Goal: Obtain resource: Download file/media

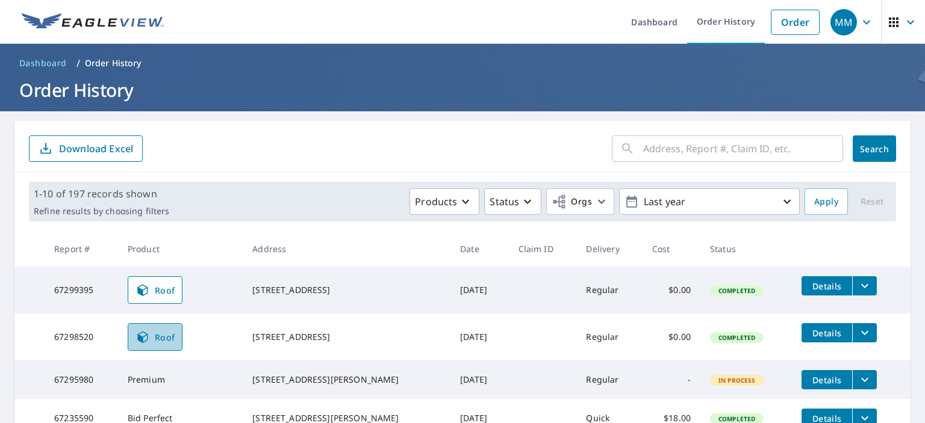
click at [164, 338] on span "Roof" at bounding box center [156, 337] width 40 height 14
click at [819, 332] on span "Details" at bounding box center [827, 333] width 36 height 11
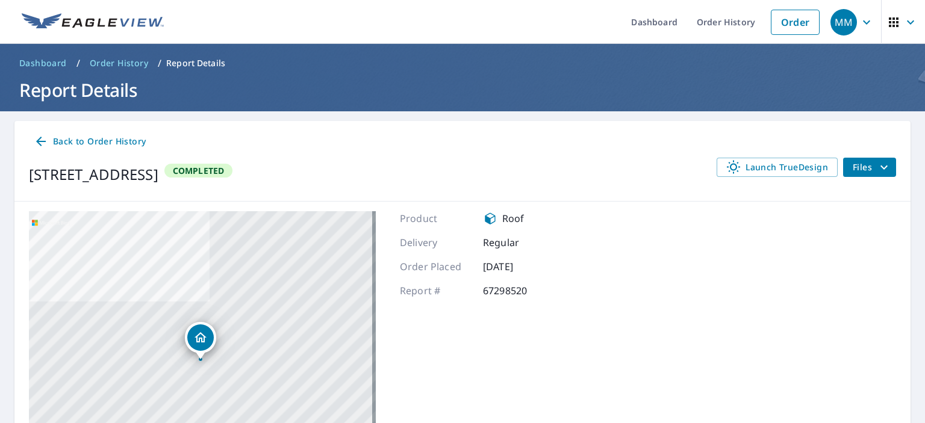
click at [881, 166] on icon "filesDropdownBtn-67298520" at bounding box center [884, 167] width 7 height 4
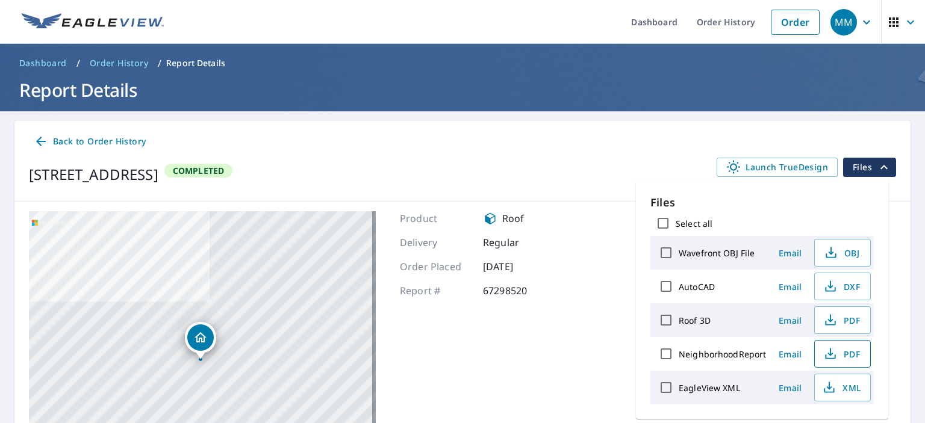
click at [823, 356] on icon "button" at bounding box center [830, 354] width 14 height 14
click at [836, 387] on span "XML" at bounding box center [841, 388] width 39 height 14
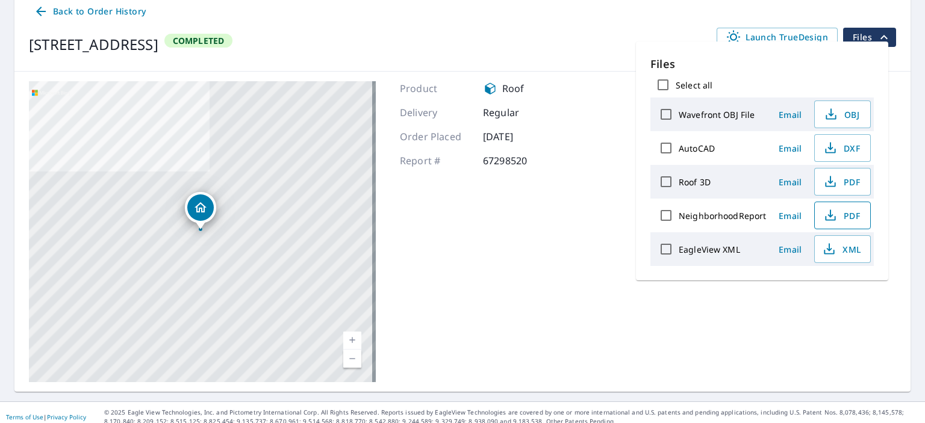
scroll to position [138, 0]
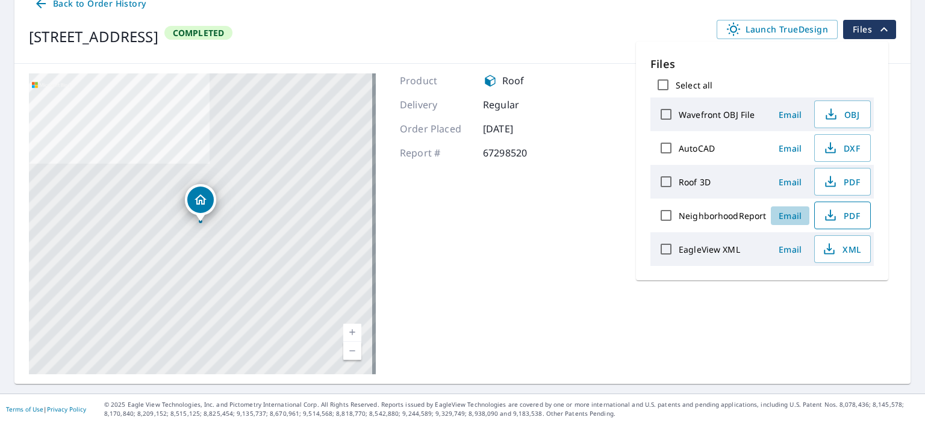
click at [793, 217] on span "Email" at bounding box center [790, 215] width 29 height 11
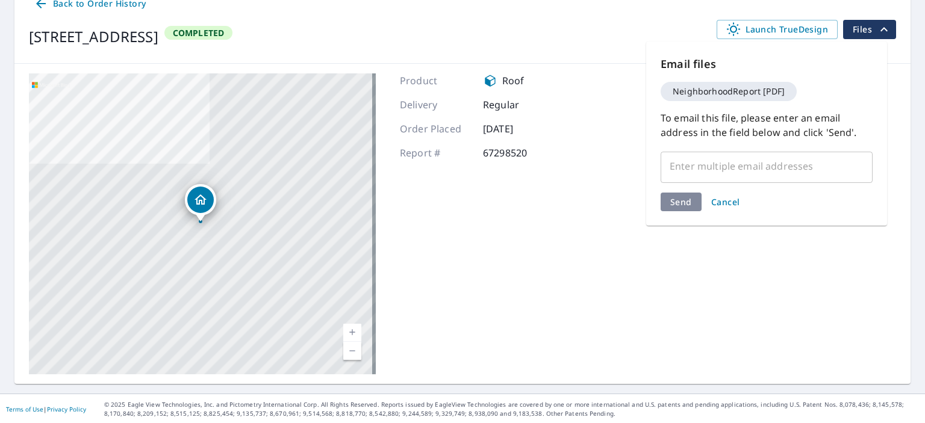
click at [688, 168] on input "text" at bounding box center [757, 166] width 183 height 23
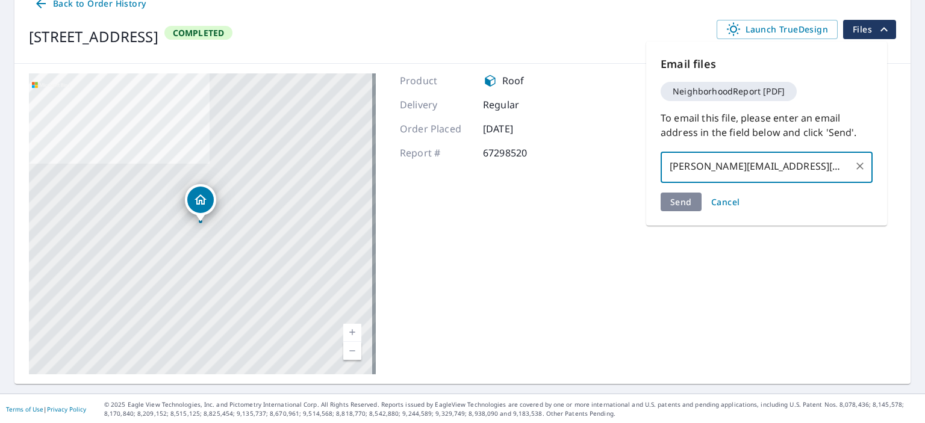
type input "[PERSON_NAME][EMAIL_ADDRESS][DOMAIN_NAME]"
click at [782, 199] on div "Send Cancel" at bounding box center [767, 202] width 212 height 19
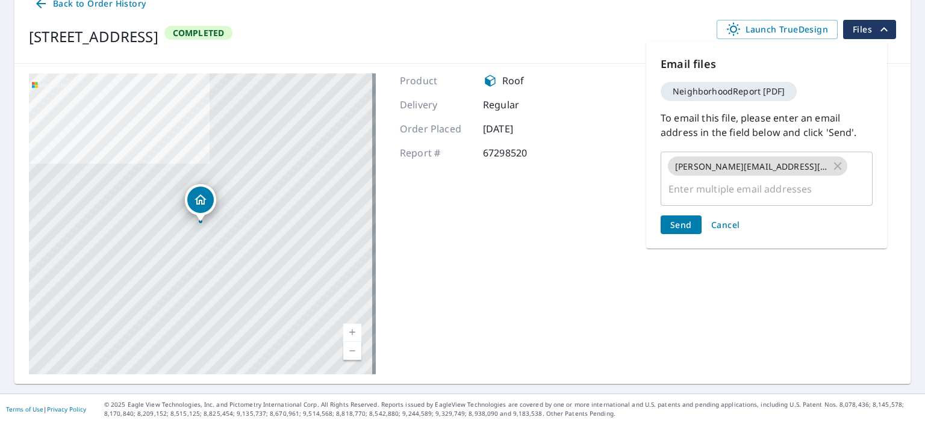
click at [684, 219] on span "Send" at bounding box center [681, 224] width 22 height 11
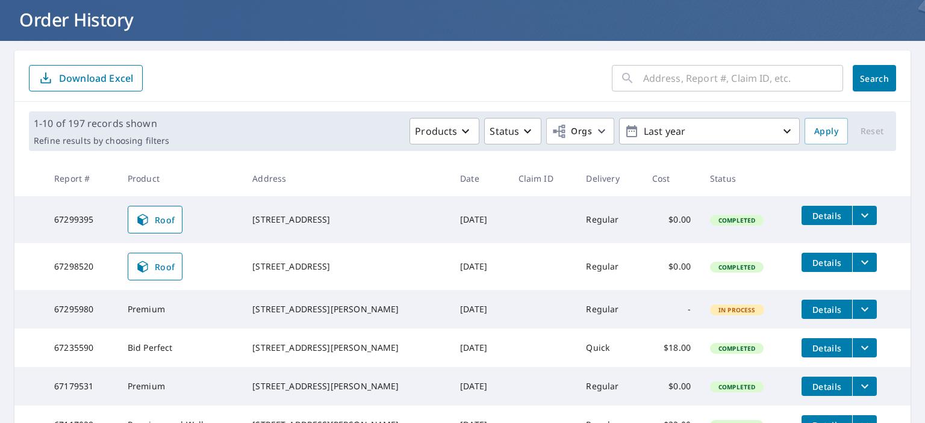
scroll to position [94, 0]
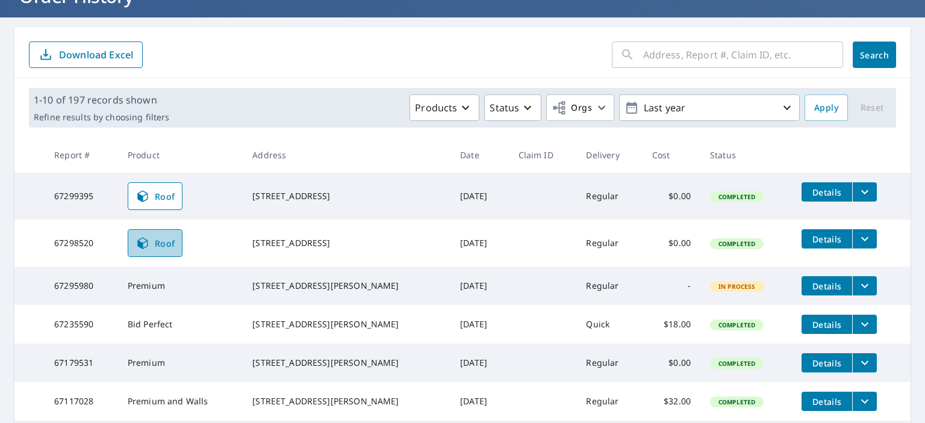
click at [157, 233] on link "Roof" at bounding box center [155, 243] width 55 height 28
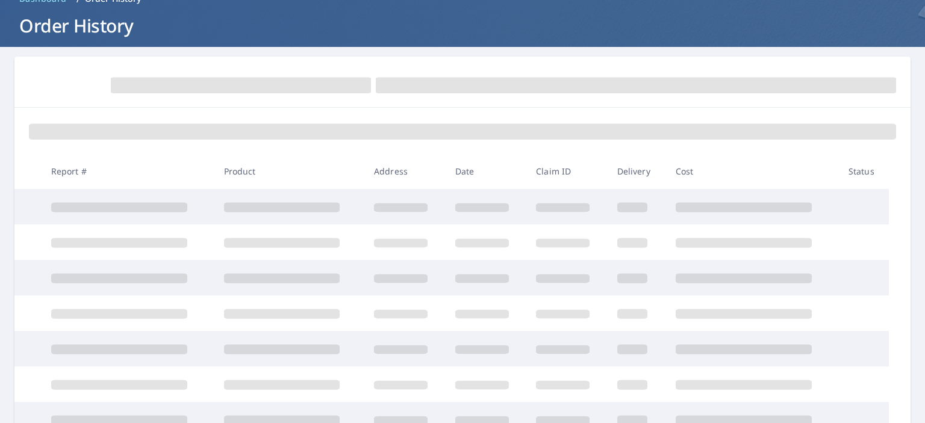
scroll to position [76, 0]
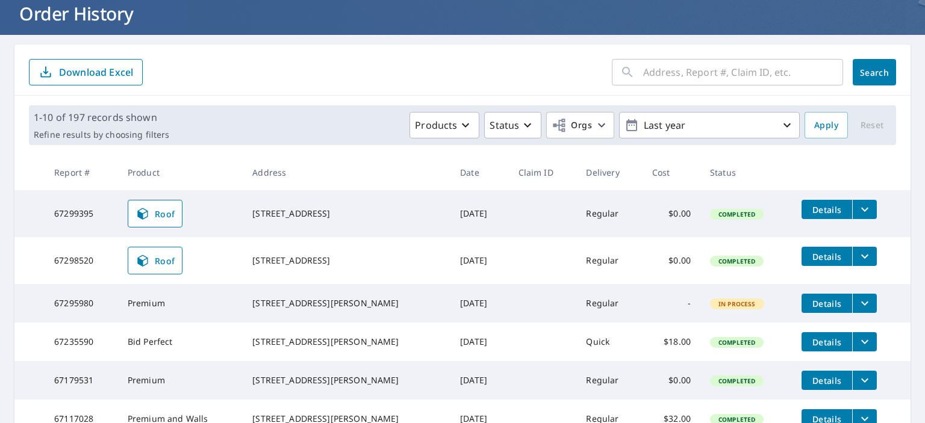
click at [811, 260] on span "Details" at bounding box center [827, 256] width 36 height 11
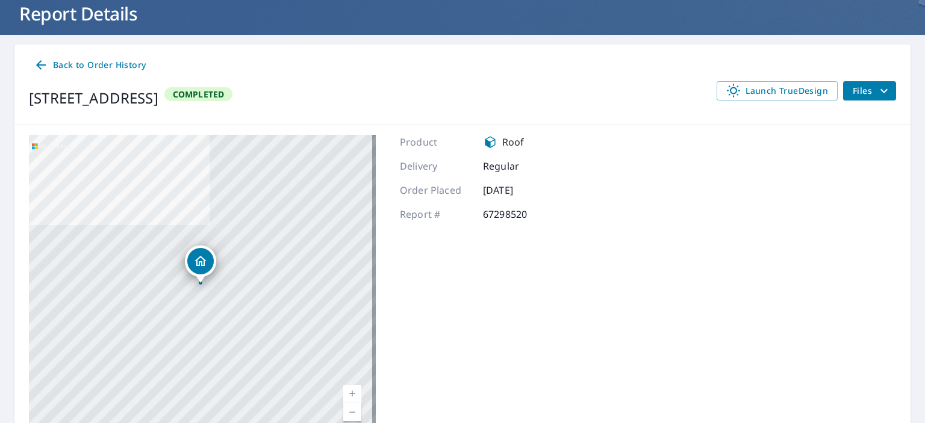
scroll to position [138, 0]
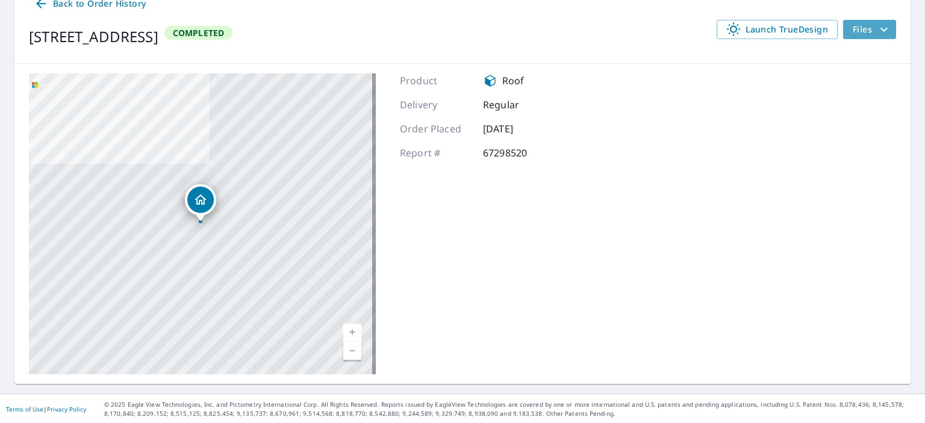
click at [860, 30] on span "Files" at bounding box center [872, 29] width 39 height 14
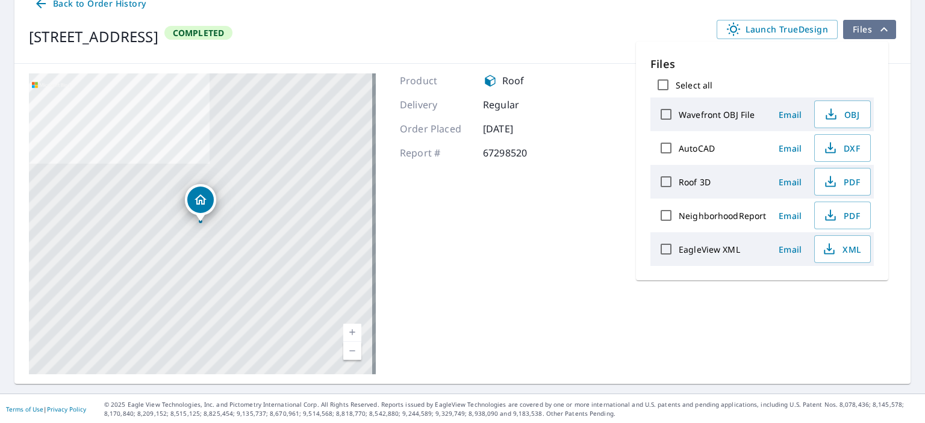
click at [860, 30] on span "Files" at bounding box center [872, 29] width 39 height 14
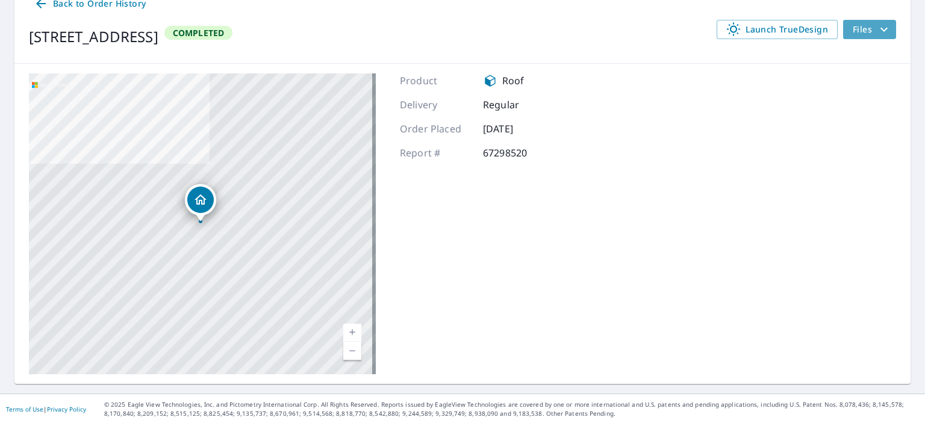
click at [856, 31] on span "Files" at bounding box center [872, 29] width 39 height 14
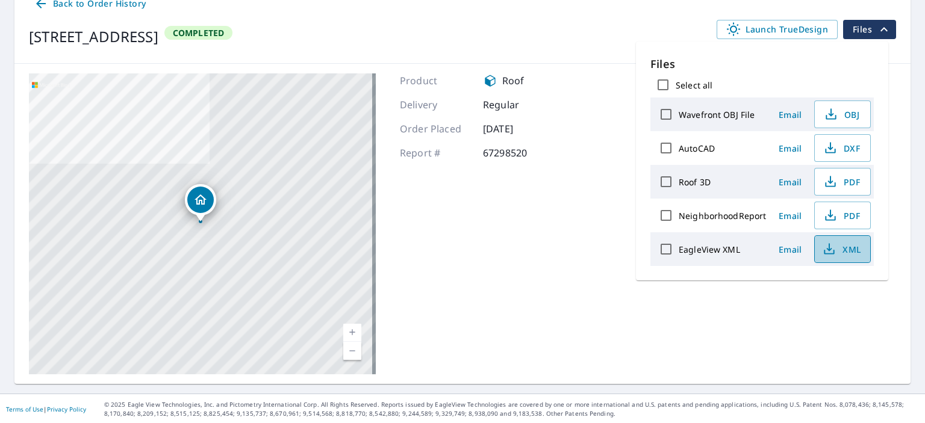
click at [836, 248] on span "XML" at bounding box center [841, 249] width 39 height 14
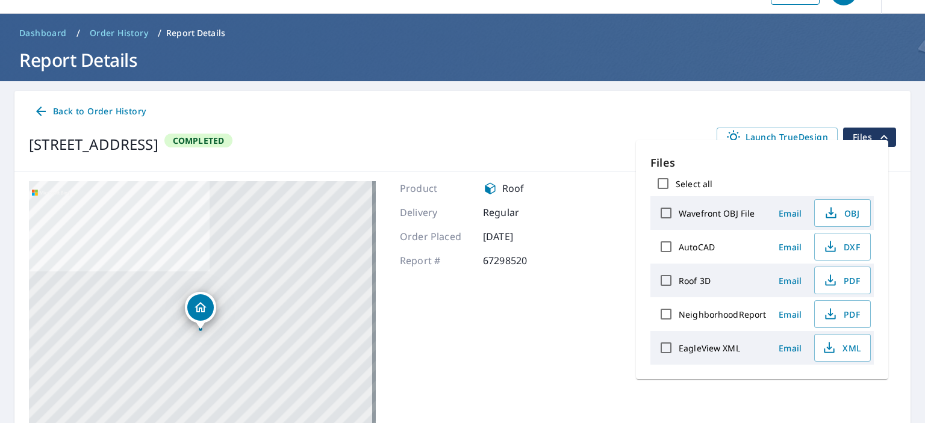
scroll to position [30, 0]
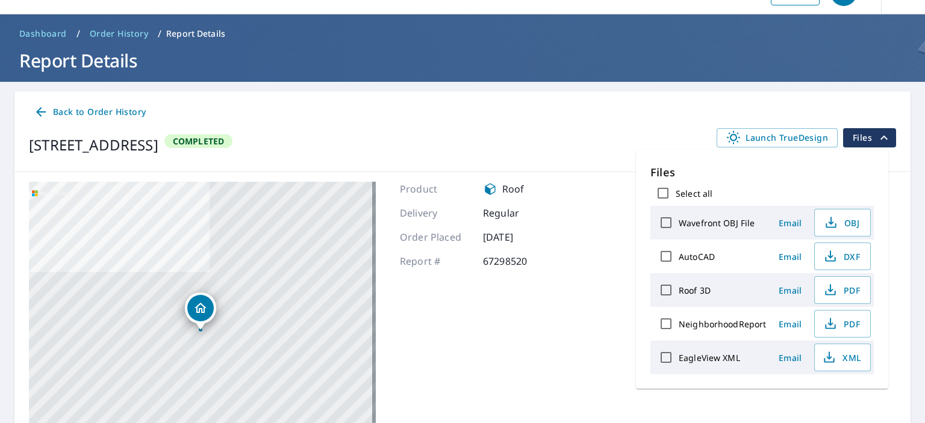
click at [711, 226] on label "Wavefront OBJ File" at bounding box center [717, 222] width 76 height 11
click at [679, 226] on input "Wavefront OBJ File" at bounding box center [665, 222] width 25 height 25
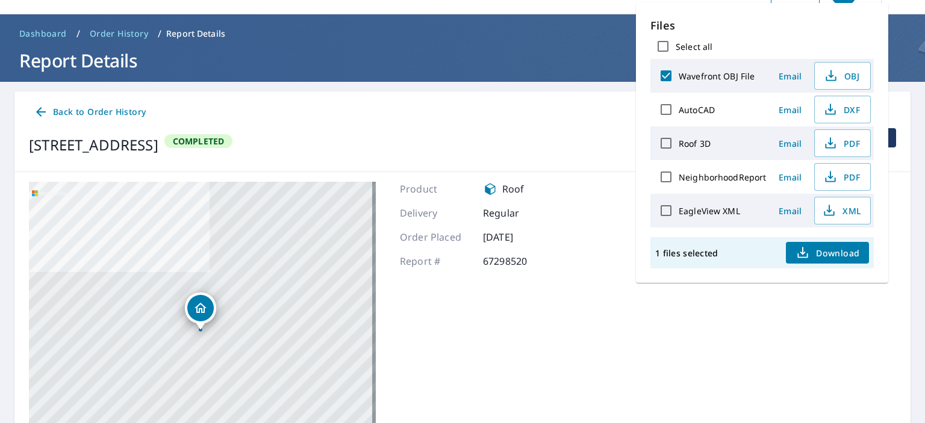
click at [720, 78] on label "Wavefront OBJ File" at bounding box center [717, 75] width 76 height 11
click at [679, 78] on input "Wavefront OBJ File" at bounding box center [665, 75] width 25 height 25
checkbox input "false"
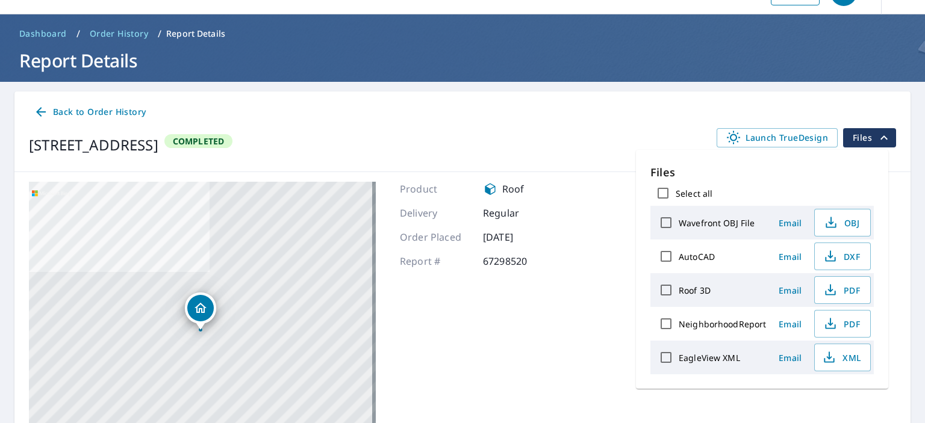
click at [720, 78] on header "Dashboard / Order History / Report Details Report Details" at bounding box center [462, 47] width 925 height 67
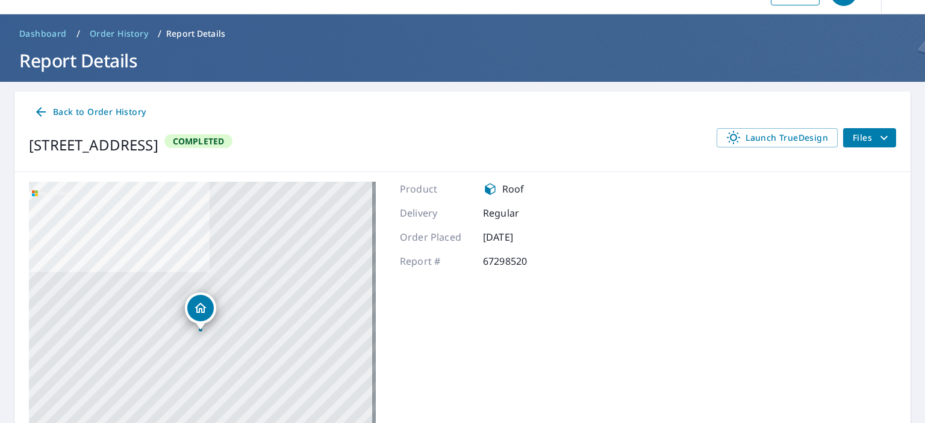
click at [853, 138] on span "Files" at bounding box center [872, 138] width 39 height 14
